Goal: Navigation & Orientation: Find specific page/section

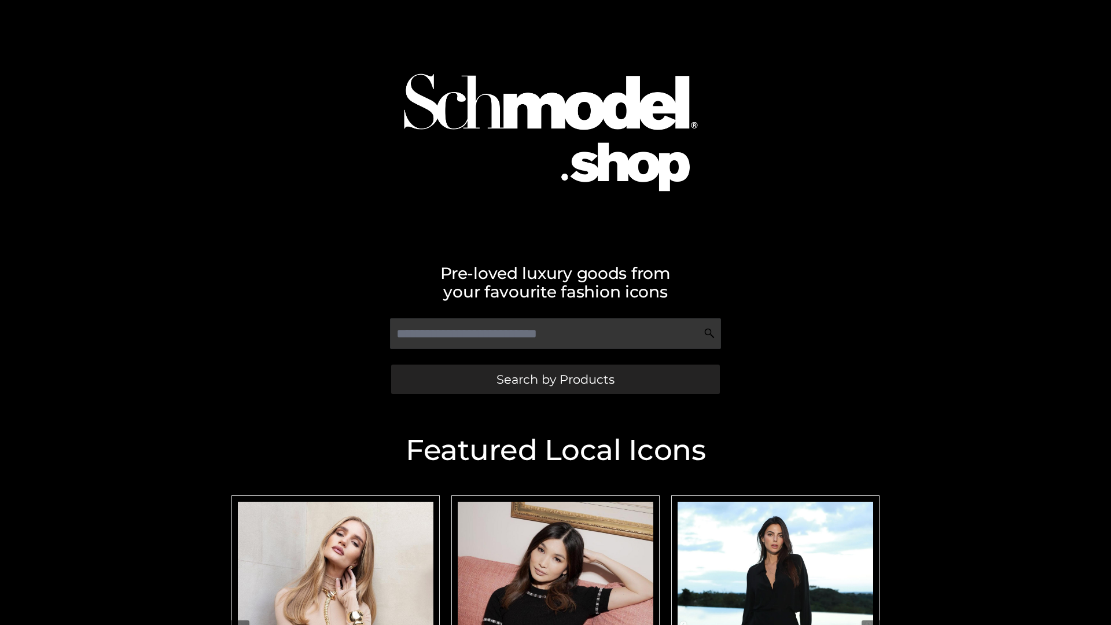
click at [555, 379] on span "Search by Products" at bounding box center [555, 379] width 118 height 12
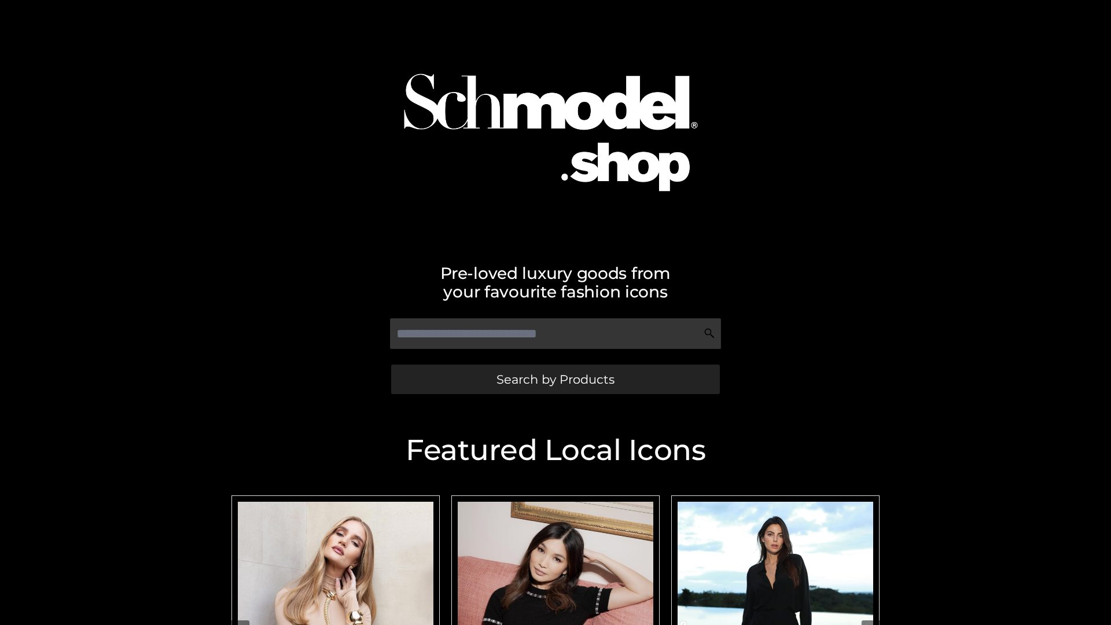
click at [555, 379] on span "Search by Products" at bounding box center [555, 379] width 118 height 12
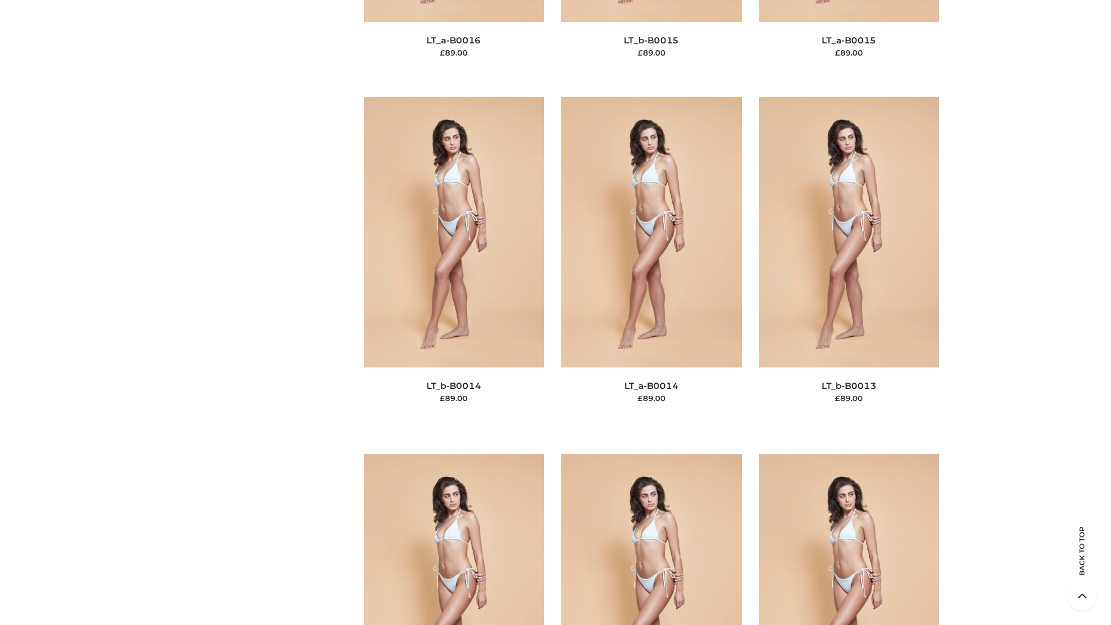
scroll to position [4114, 0]
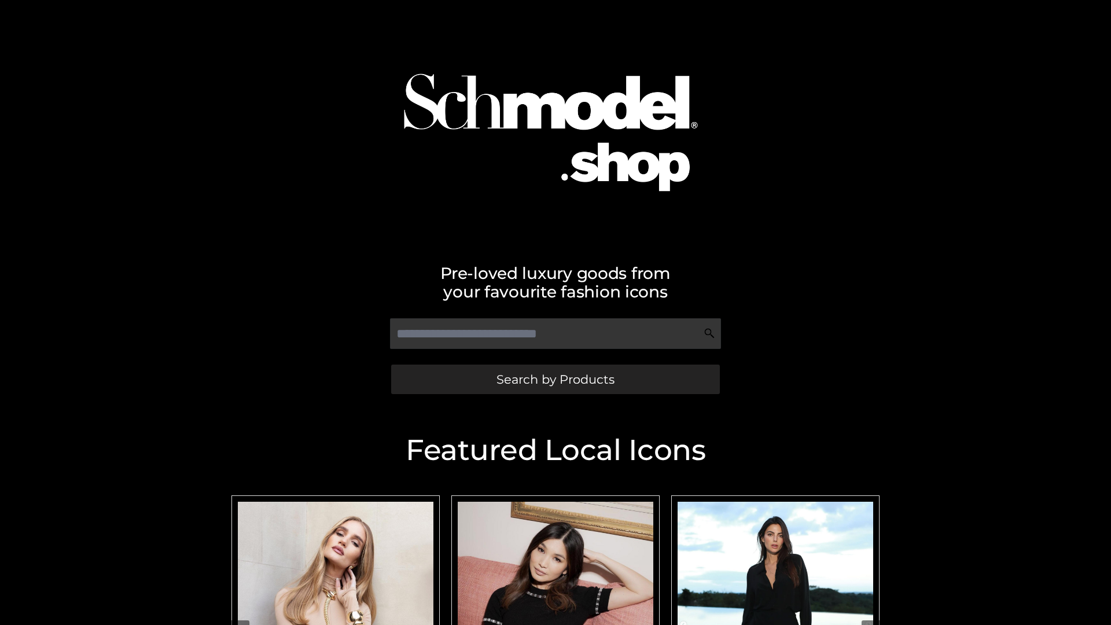
click at [555, 379] on span "Search by Products" at bounding box center [555, 379] width 118 height 12
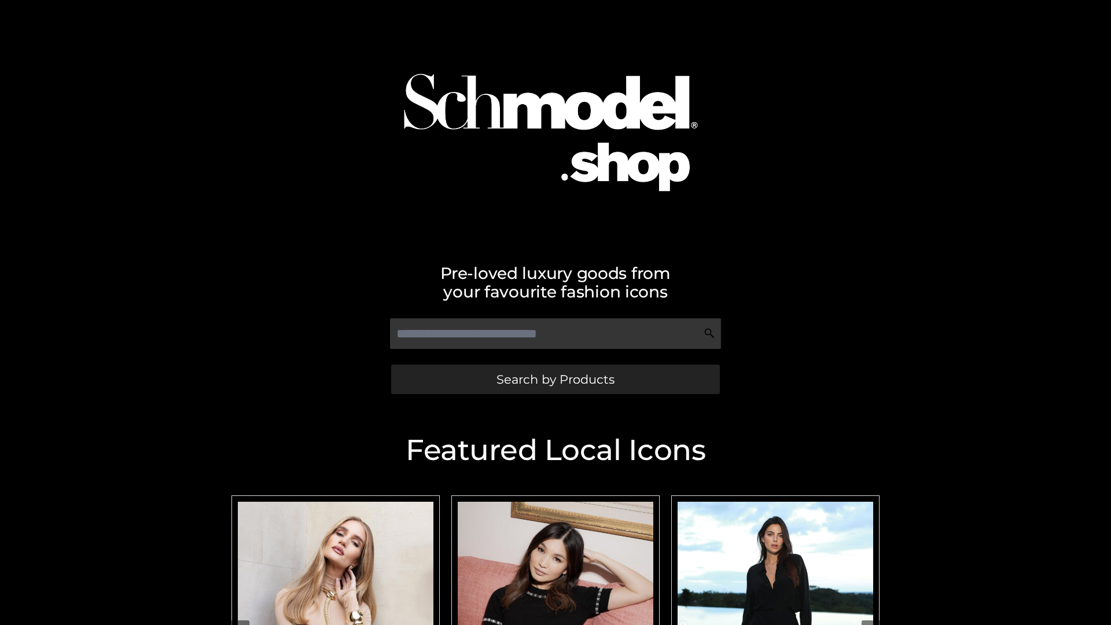
click at [555, 379] on span "Search by Products" at bounding box center [555, 379] width 118 height 12
